Goal: Find specific page/section: Find specific page/section

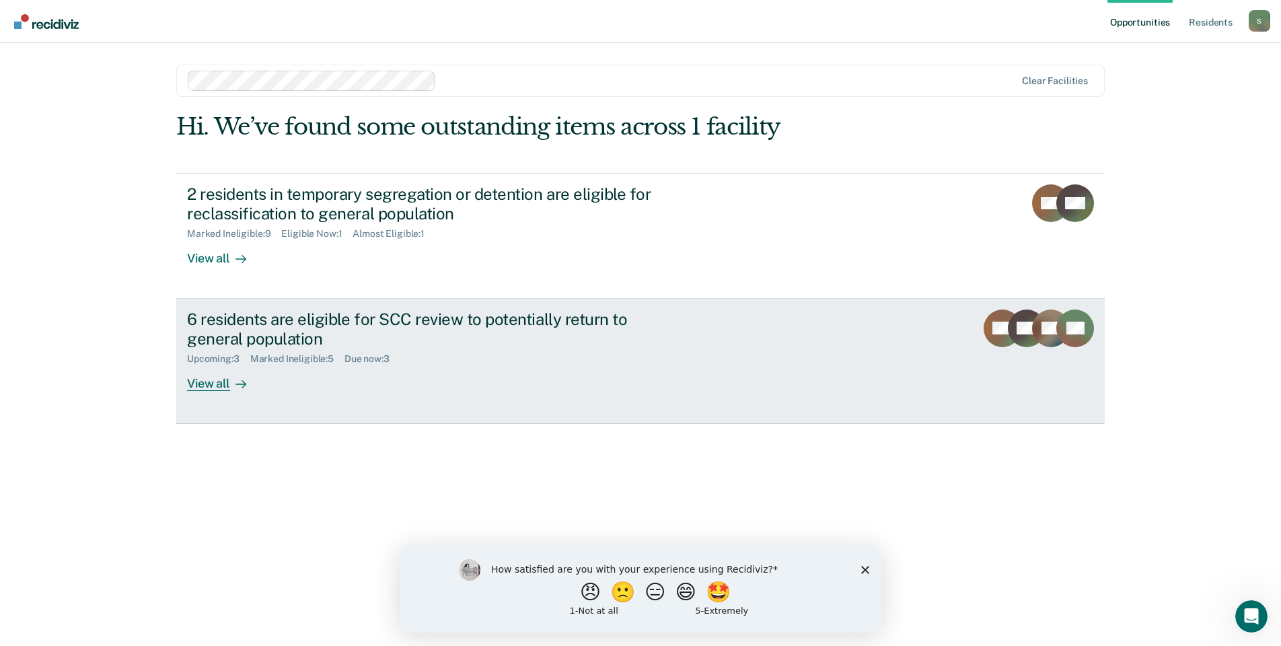
click at [219, 386] on div "View all" at bounding box center [224, 378] width 75 height 26
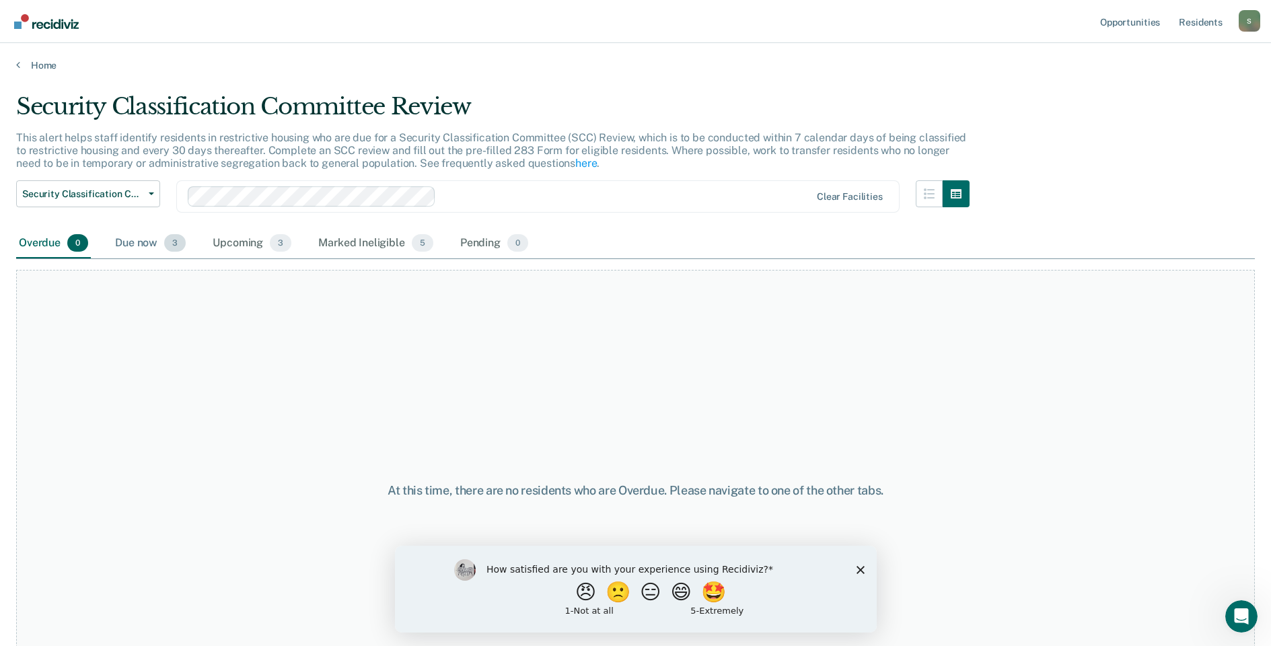
click at [178, 244] on span "3" at bounding box center [175, 242] width 22 height 17
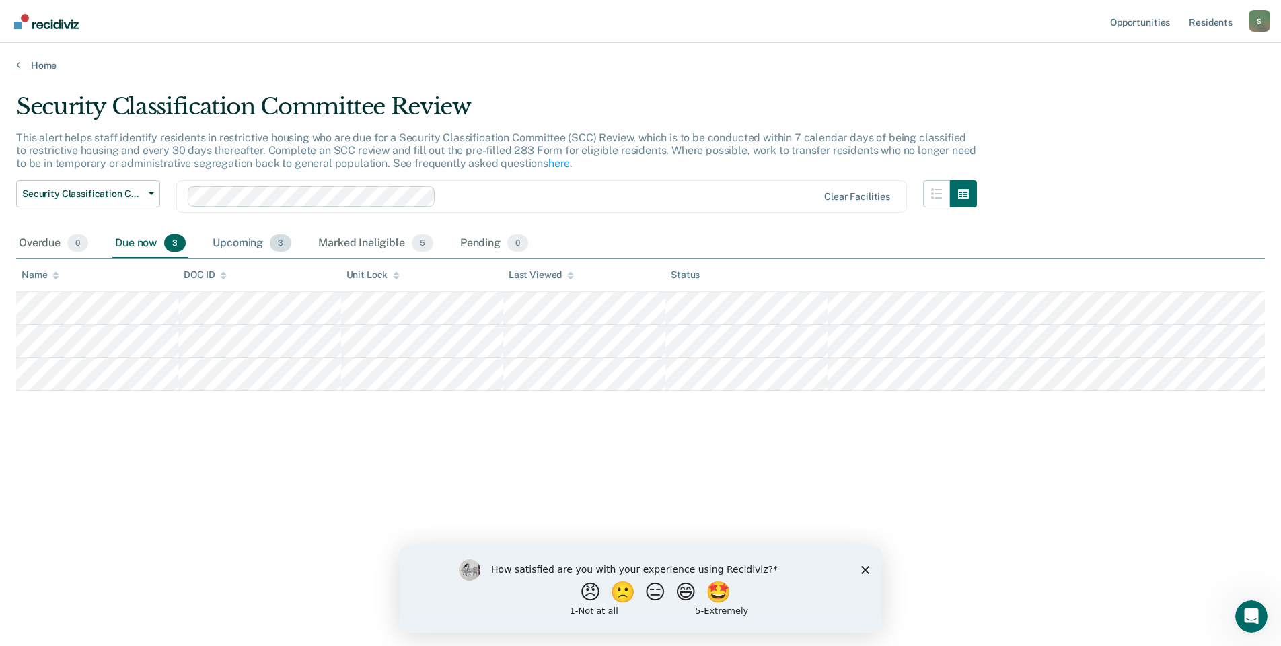
click at [285, 244] on span "3" at bounding box center [281, 242] width 22 height 17
click at [418, 240] on span "5" at bounding box center [423, 242] width 22 height 17
